Goal: Check status: Check status

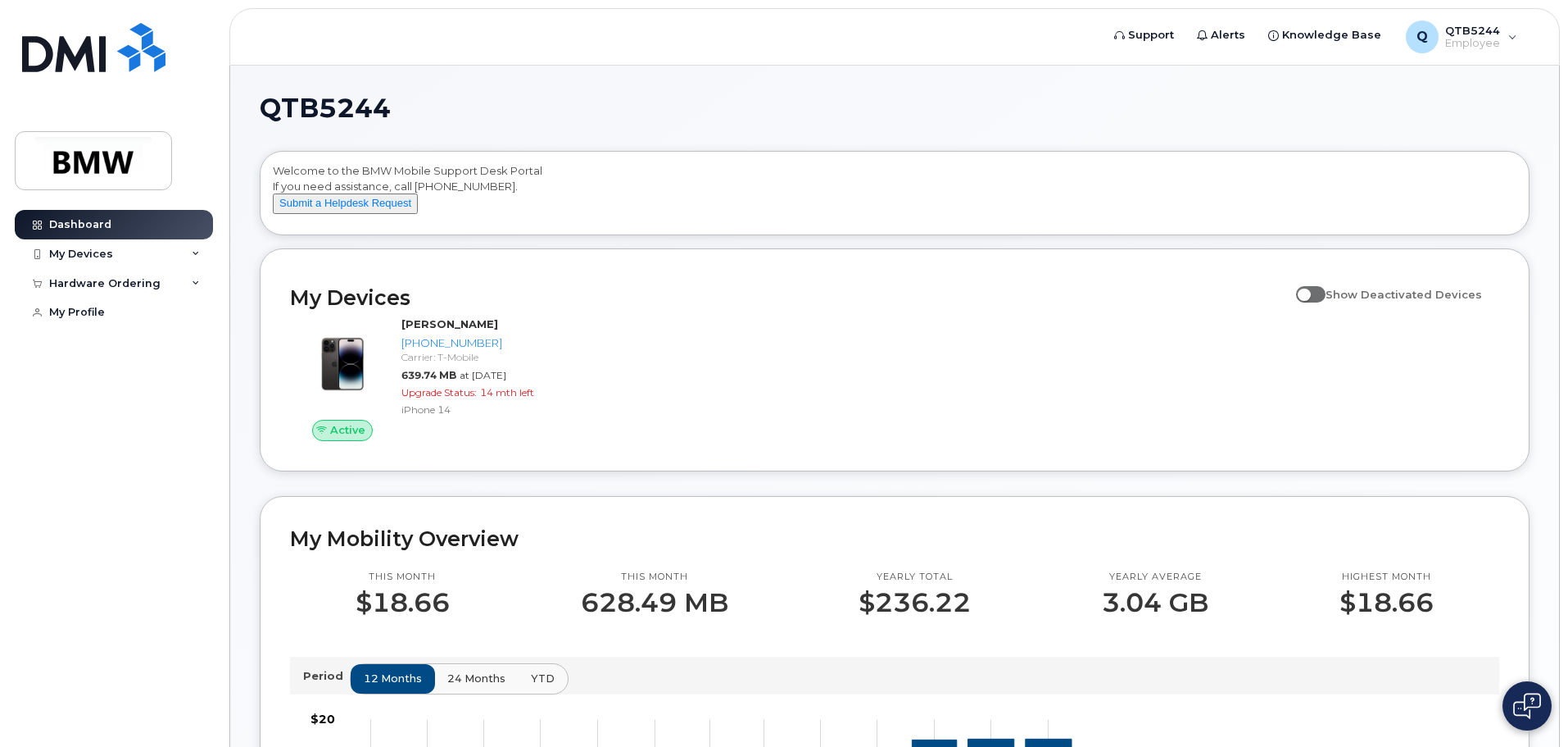
click at [1523, 702] on img at bounding box center [1527, 706] width 28 height 26
click at [94, 645] on div "Dashboard My Devices Add Device 864-991-7988 (Ravikumar Patel) Hardware Orderin…" at bounding box center [116, 466] width 202 height 513
click at [1534, 710] on img at bounding box center [1527, 707] width 16 height 27
click at [1346, 30] on span "Knowledge Base" at bounding box center [1332, 35] width 99 height 16
click at [88, 255] on div "My Devices" at bounding box center [81, 255] width 64 height 13
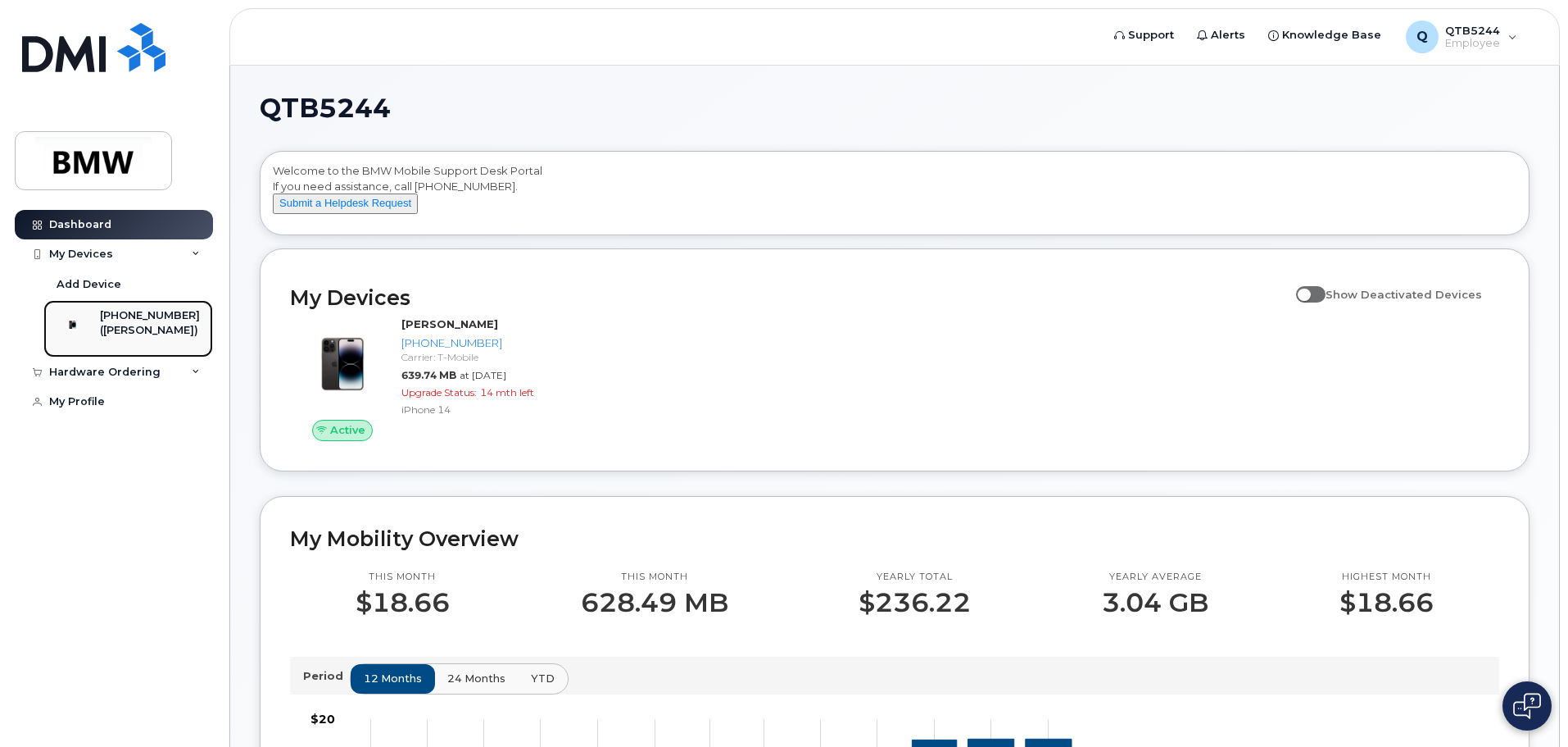
click at [149, 330] on div "([PERSON_NAME])" at bounding box center [150, 331] width 100 height 15
click at [126, 338] on div "([PERSON_NAME])" at bounding box center [150, 331] width 100 height 15
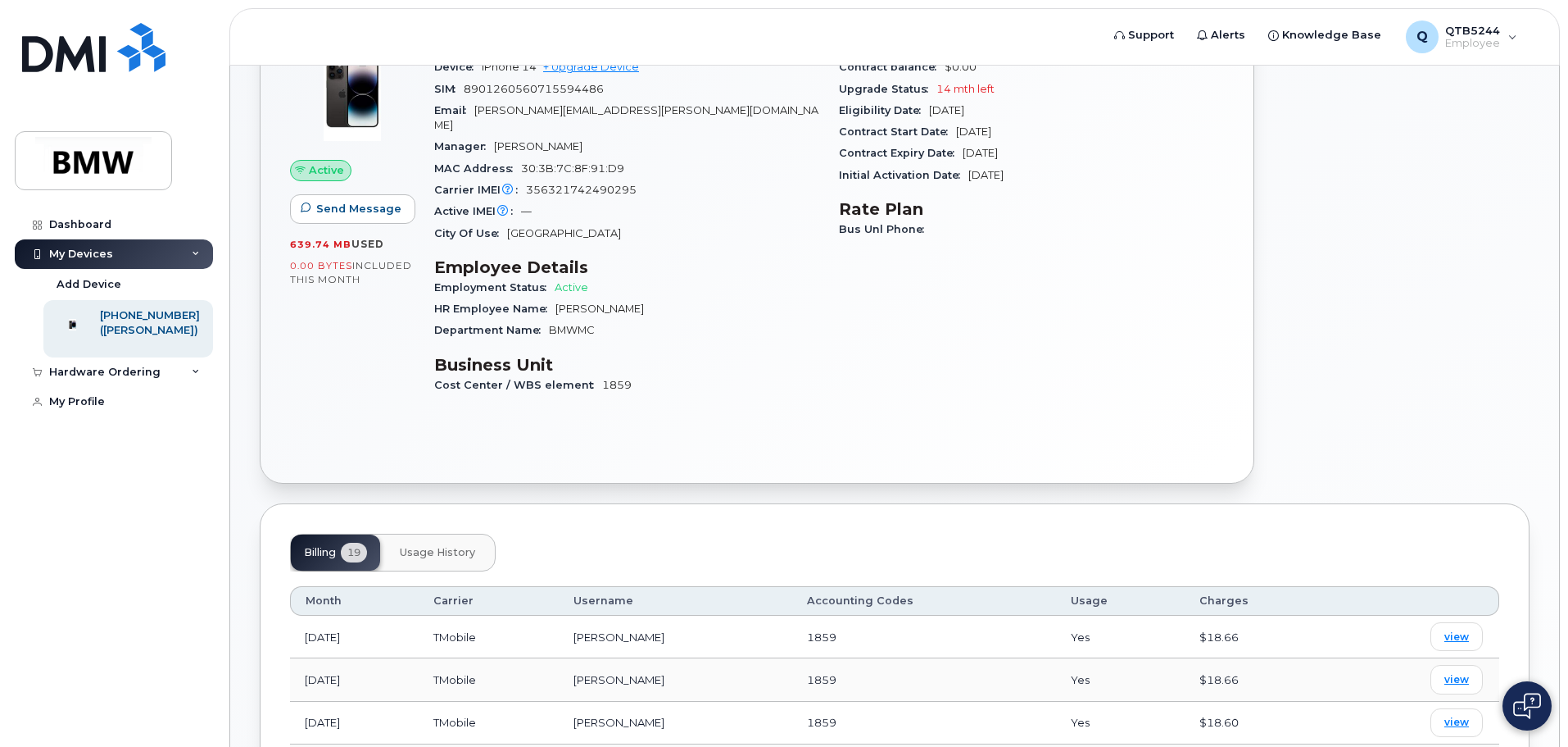
scroll to position [410, 0]
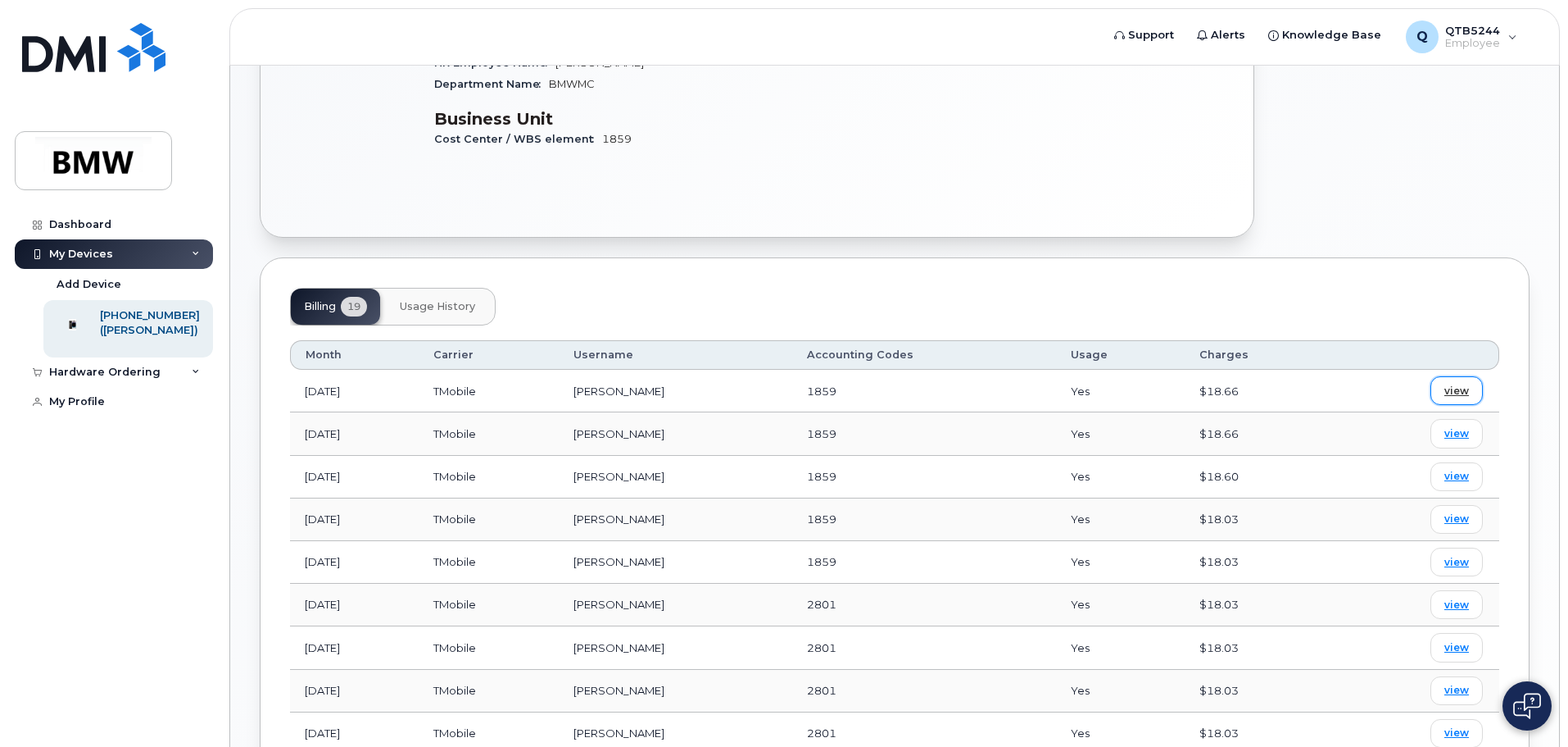
click at [1448, 384] on span "view" at bounding box center [1457, 391] width 24 height 15
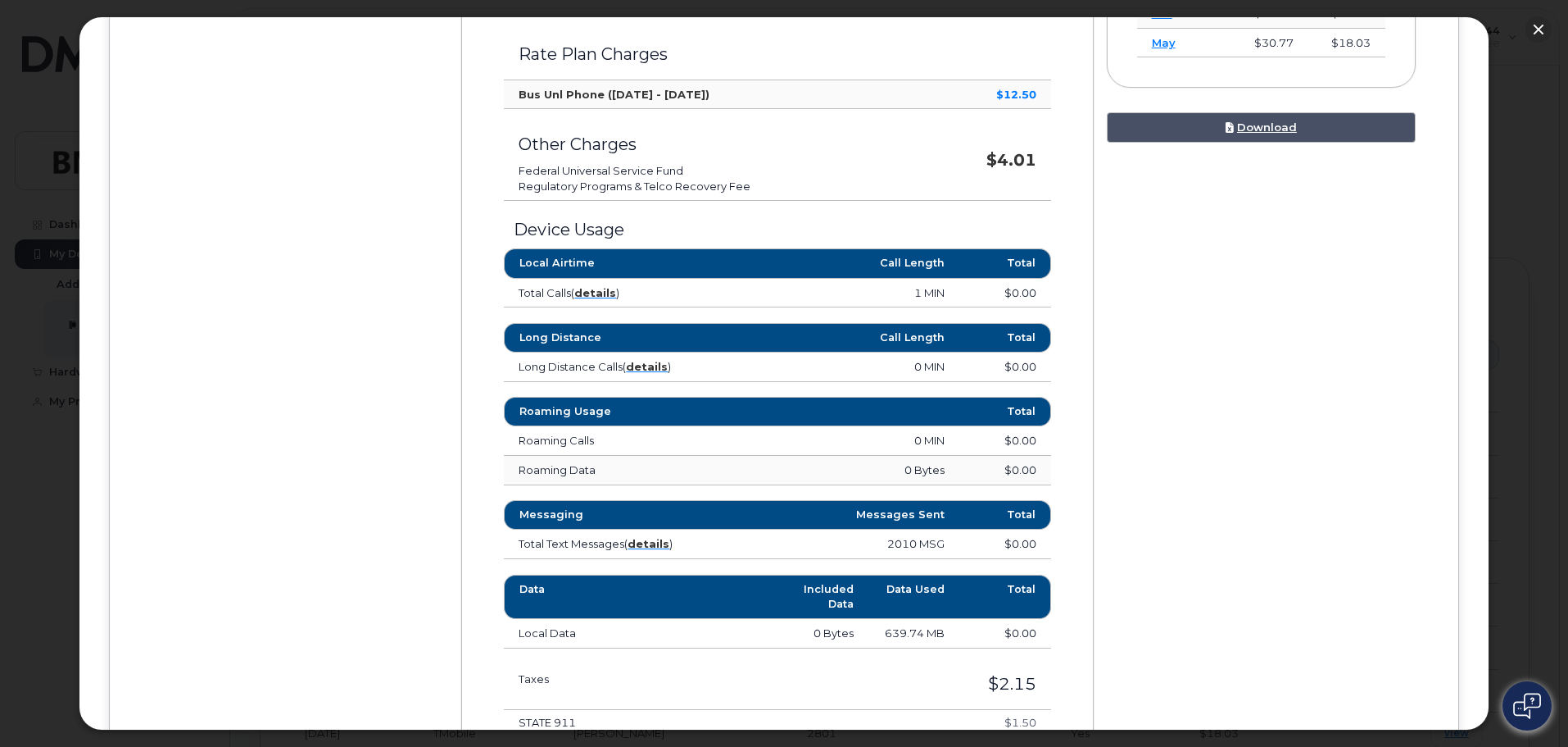
scroll to position [820, 0]
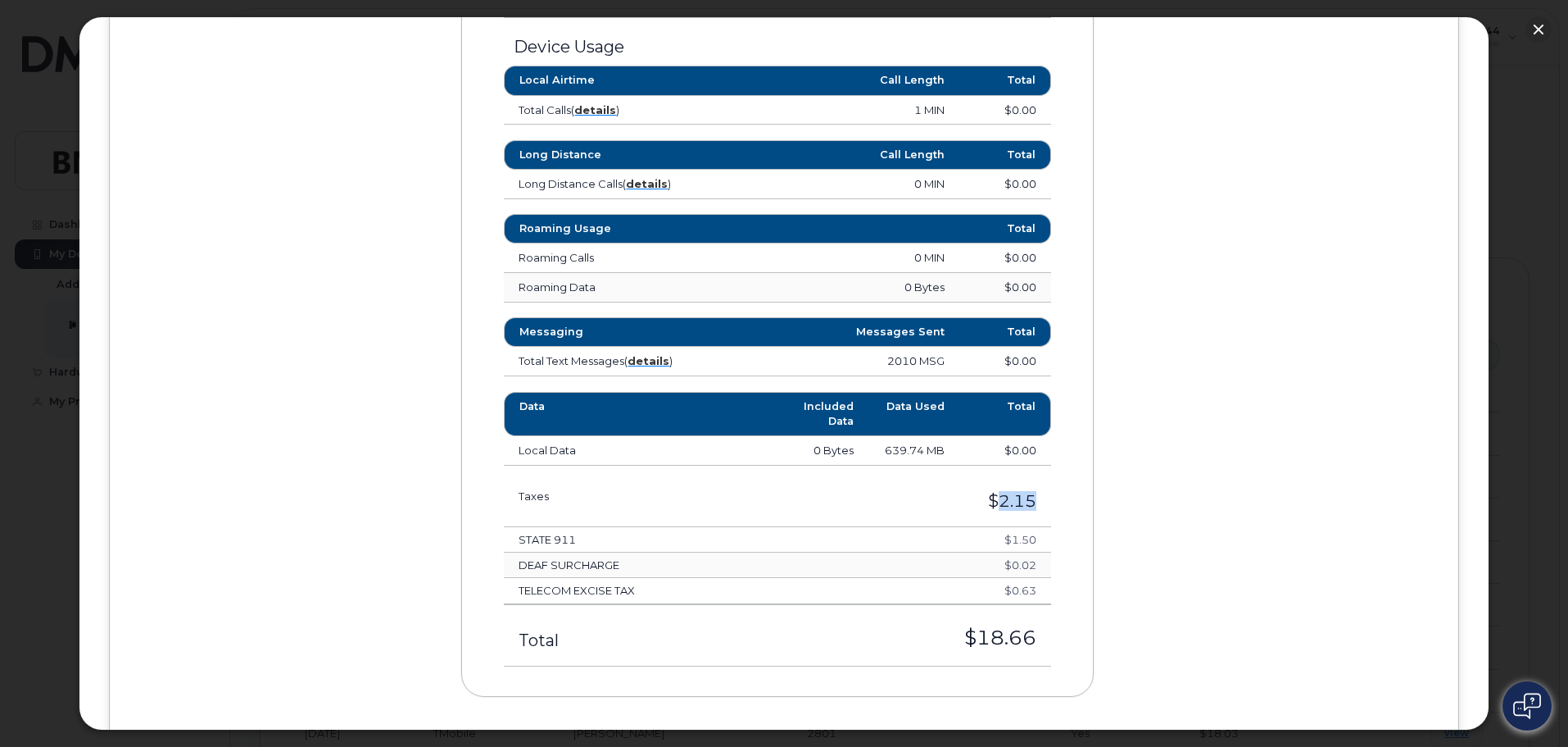
drag, startPoint x: 993, startPoint y: 503, endPoint x: 1041, endPoint y: 502, distance: 48.0
click at [1031, 500] on h3 "$2.15" at bounding box center [889, 501] width 295 height 18
click at [898, 496] on h3 "$2.15" at bounding box center [889, 501] width 295 height 18
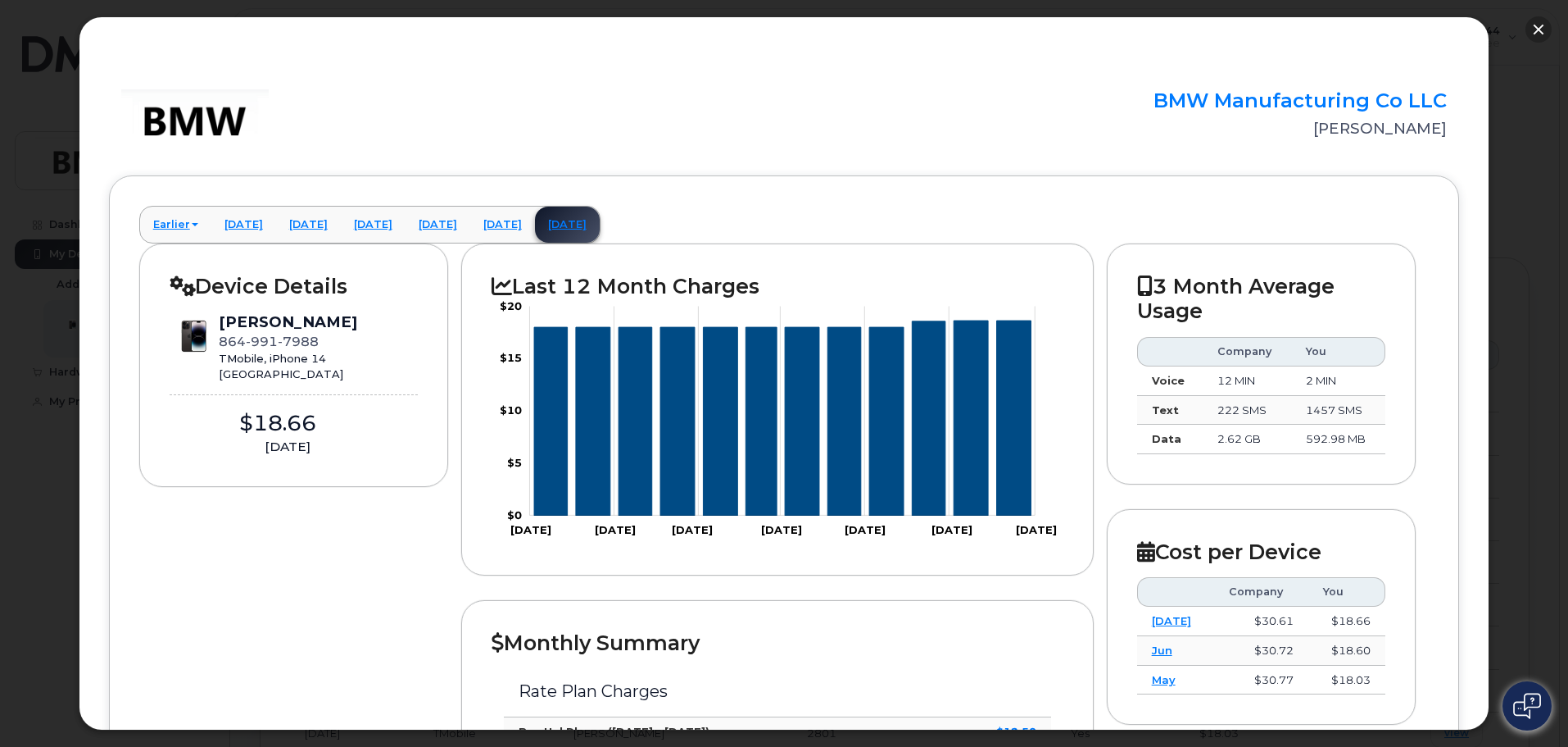
click at [1532, 29] on button "button" at bounding box center [1539, 29] width 26 height 26
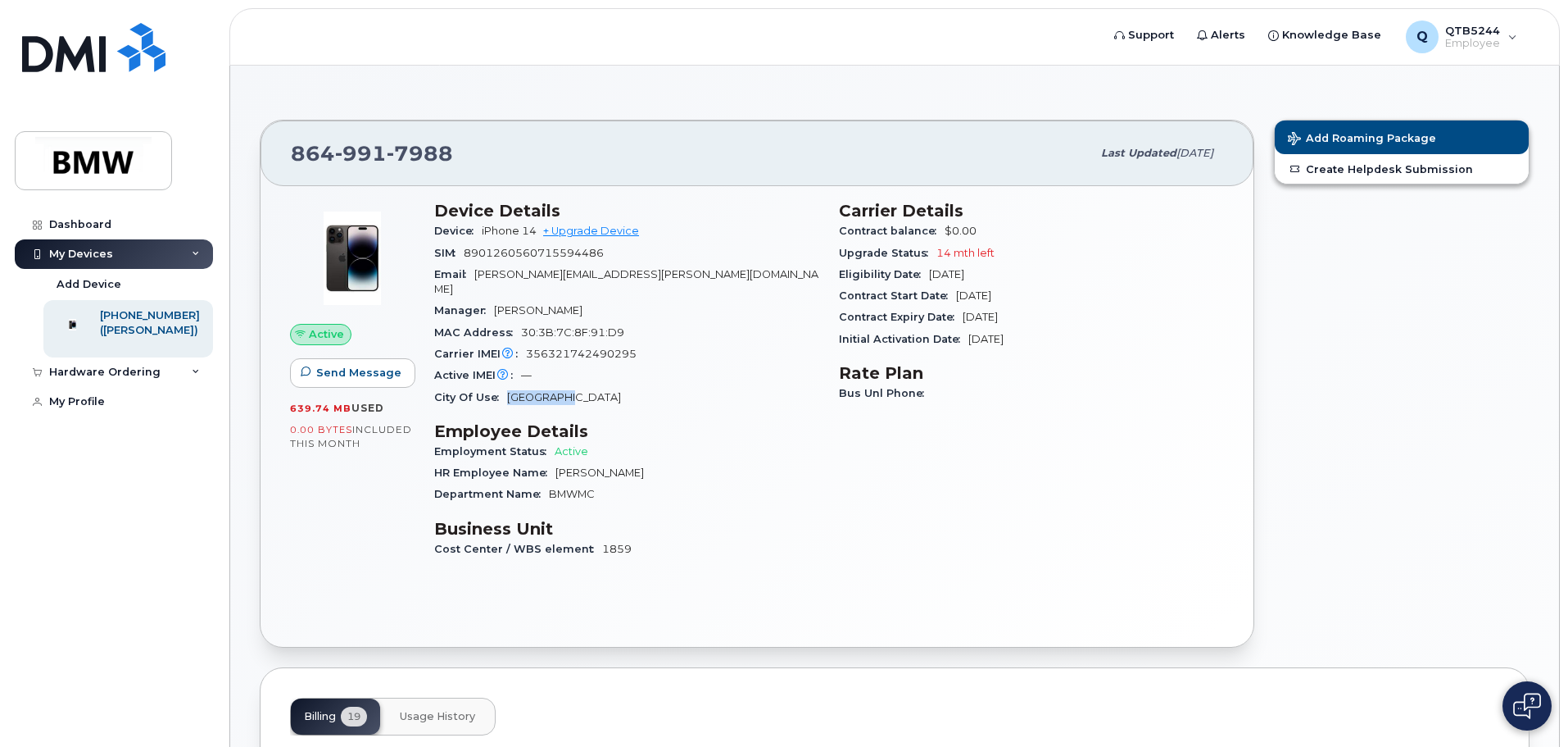
drag, startPoint x: 507, startPoint y: 379, endPoint x: 613, endPoint y: 413, distance: 111.3
click at [584, 387] on div "City Of Use [GEOGRAPHIC_DATA]" at bounding box center [626, 397] width 385 height 21
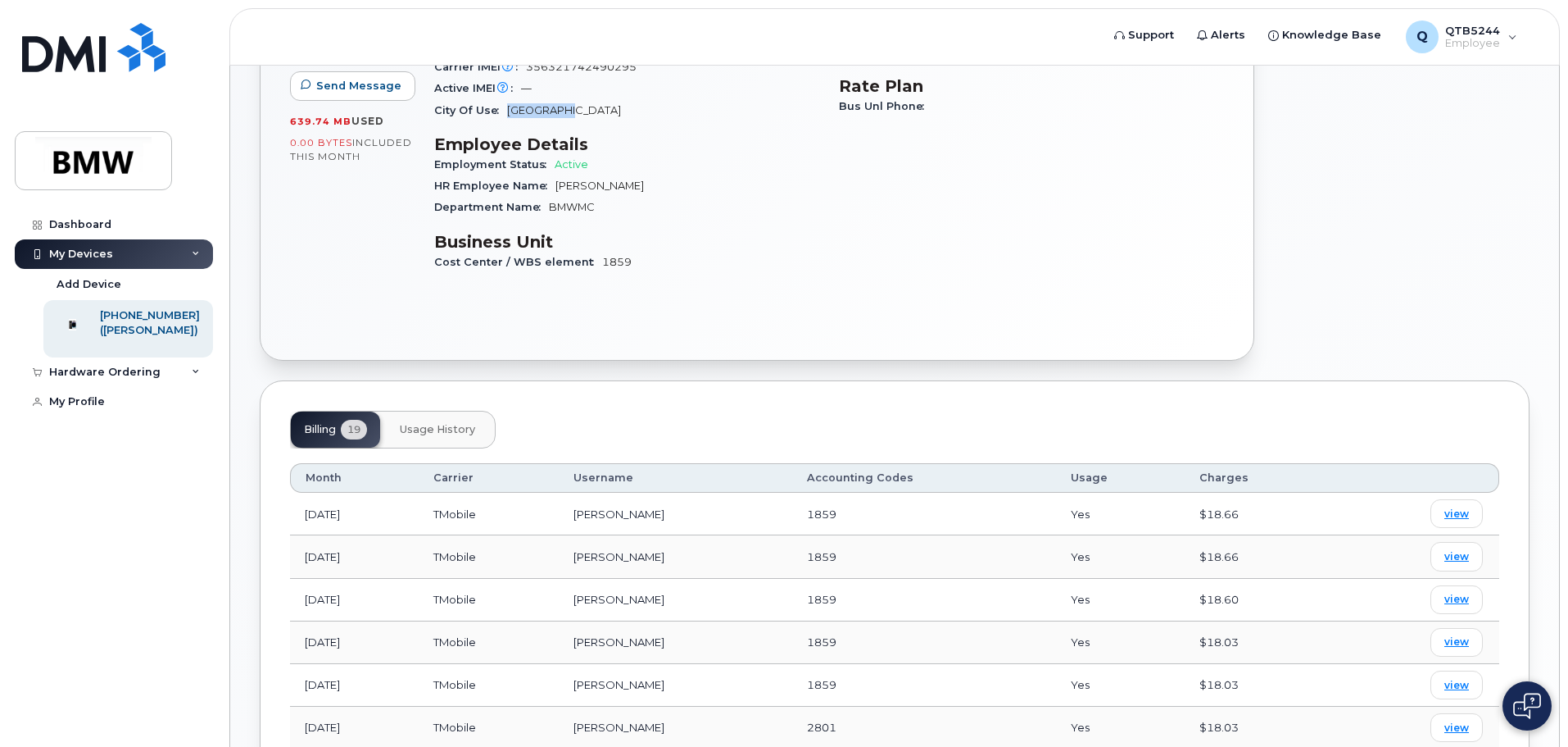
scroll to position [492, 0]
